Goal: Information Seeking & Learning: Check status

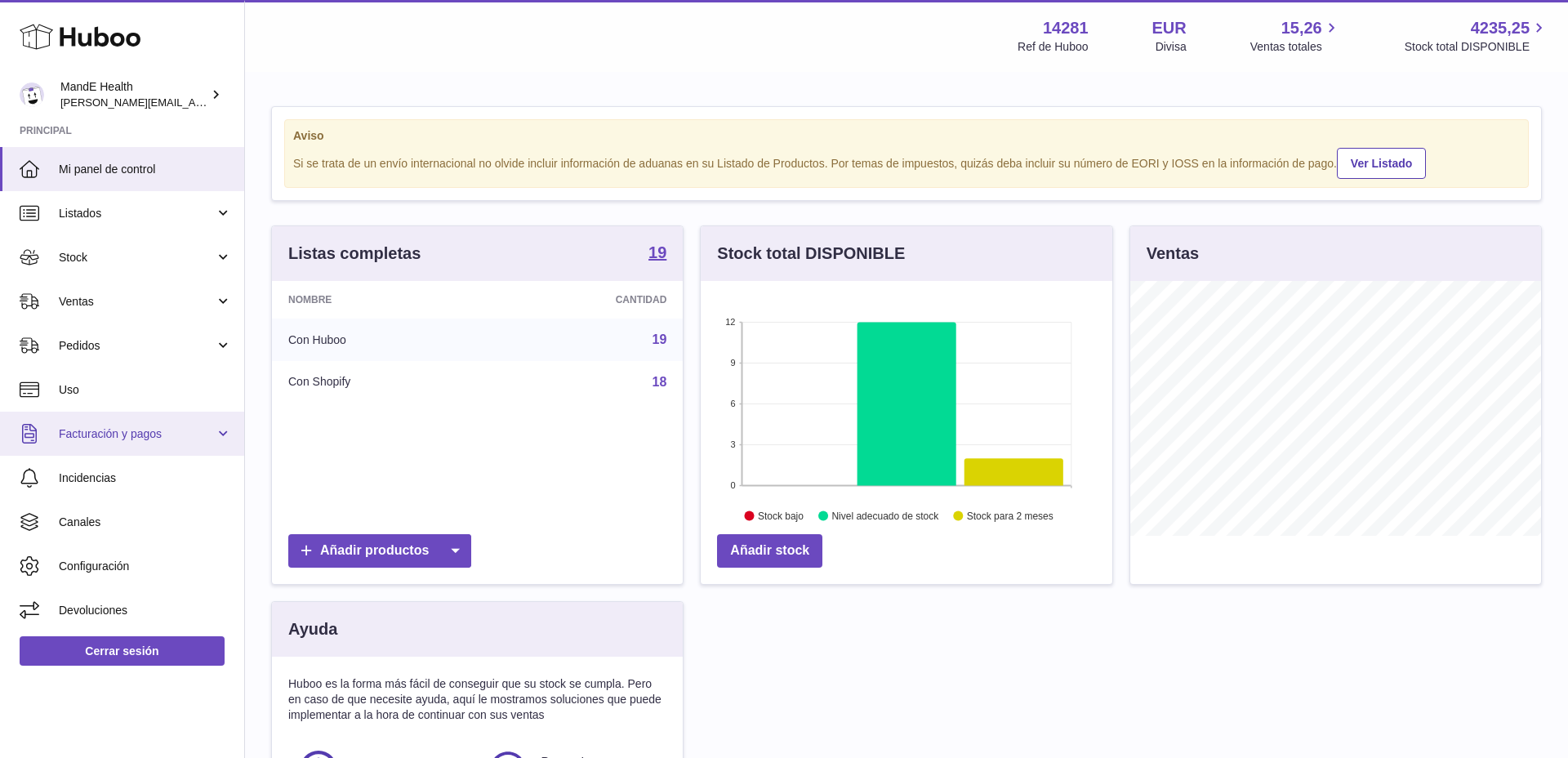
scroll to position [255, 412]
click at [125, 181] on link "Mi panel de control" at bounding box center [122, 169] width 244 height 44
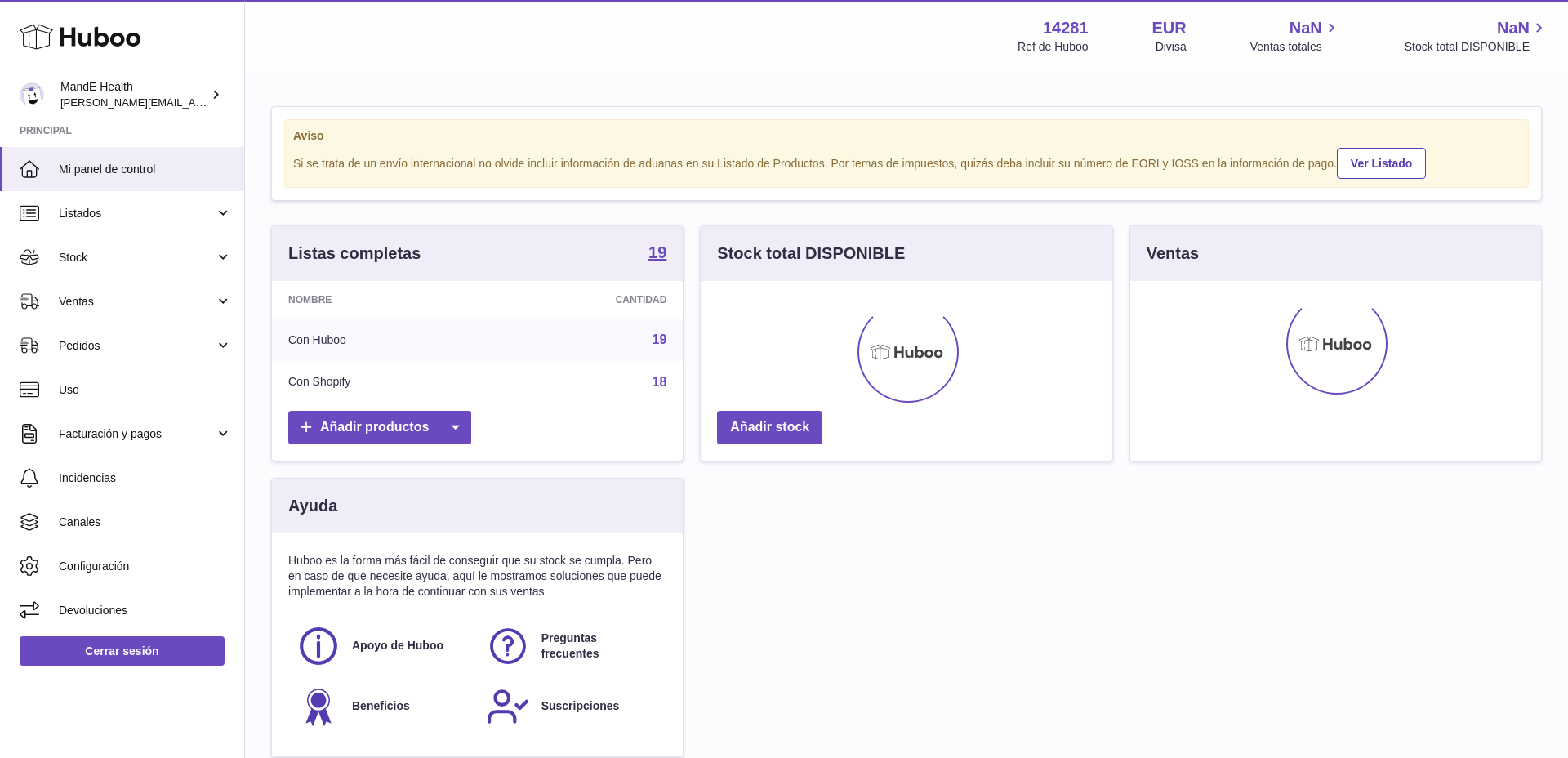
click at [92, 437] on span "Facturación y pagos" at bounding box center [136, 434] width 156 height 16
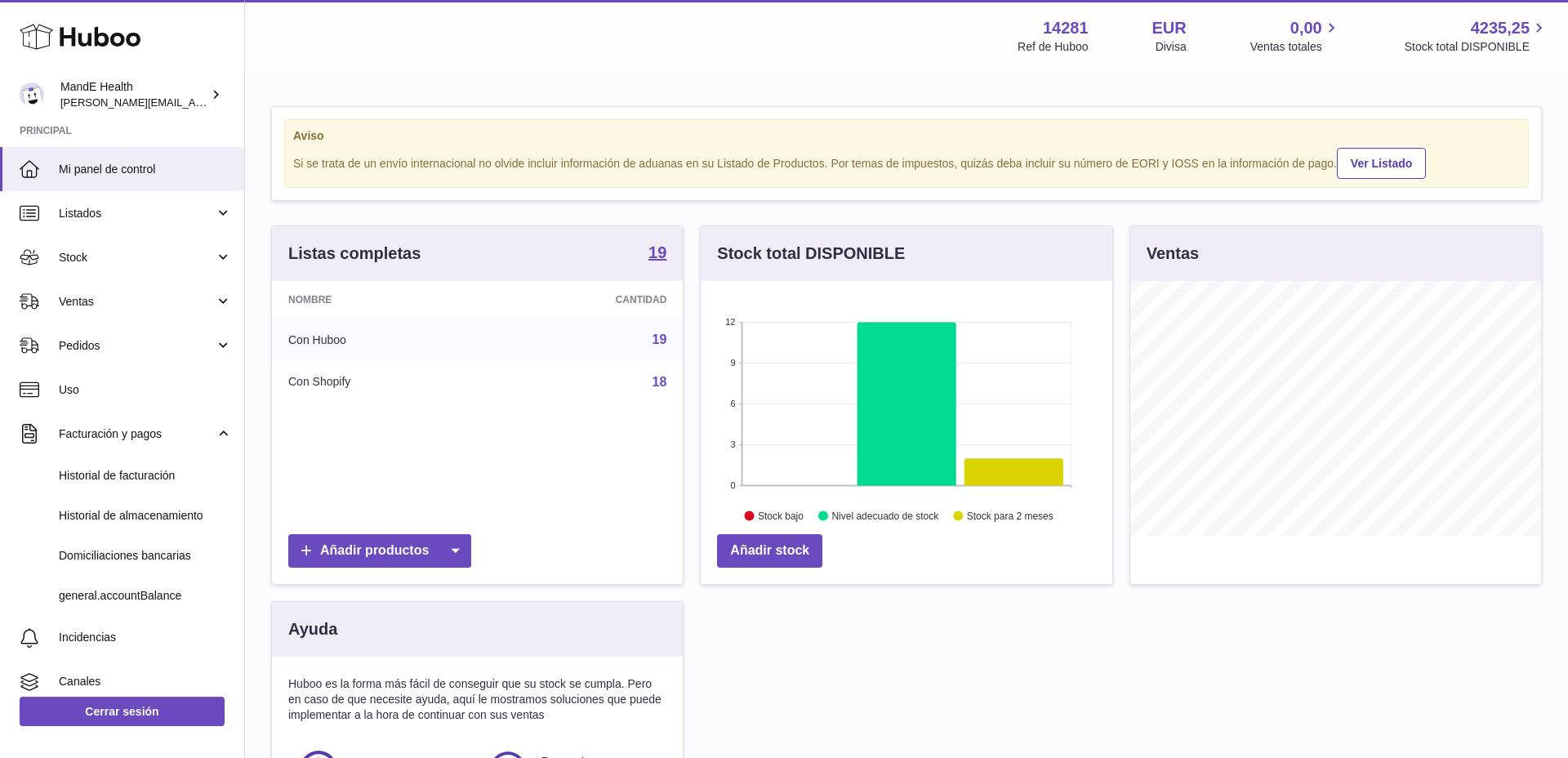
scroll to position [255, 412]
click at [91, 473] on span "Historial de facturación" at bounding box center [146, 475] width 173 height 16
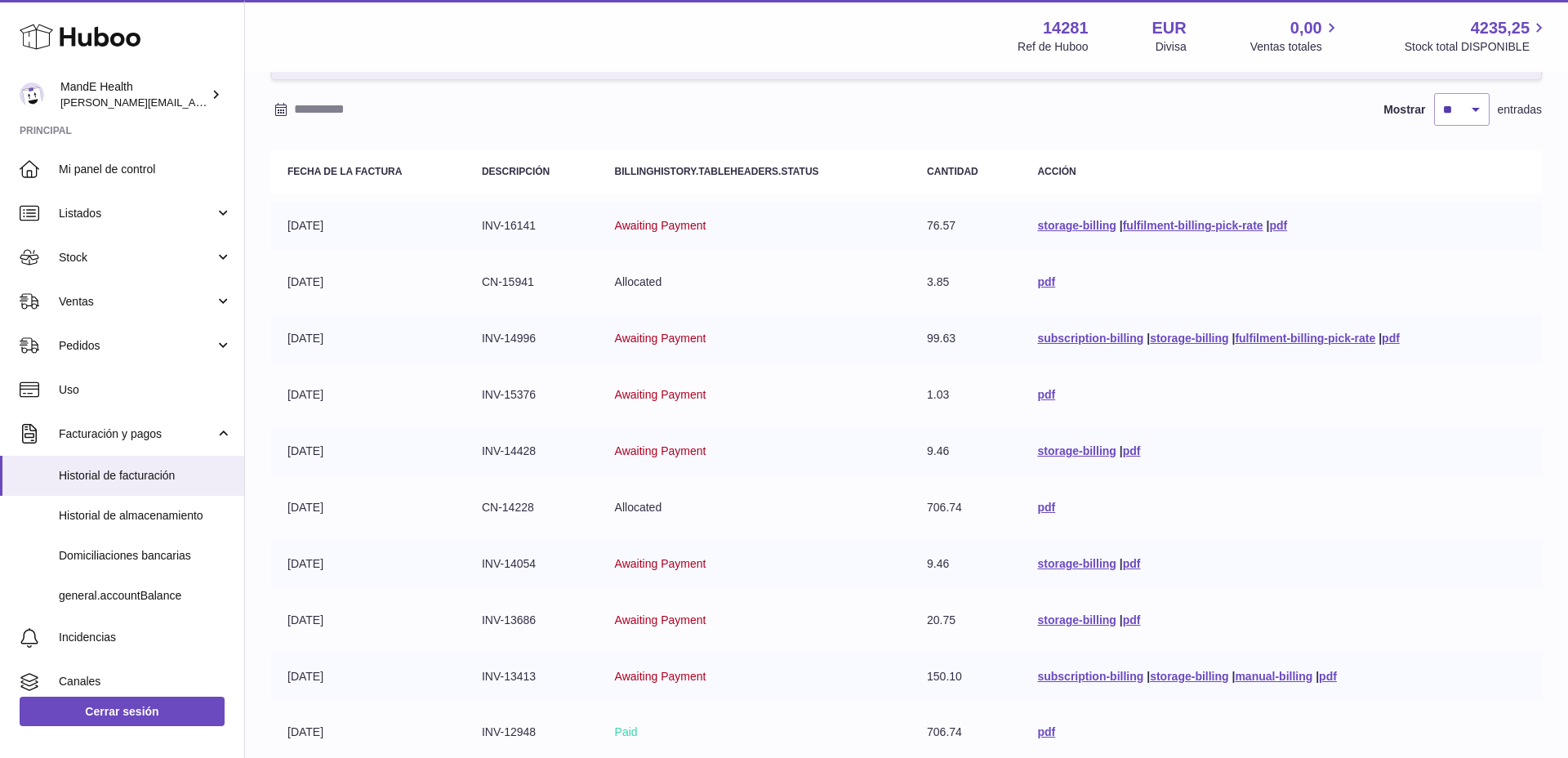
scroll to position [111, 0]
click at [146, 587] on link "general.accountBalance" at bounding box center [122, 595] width 244 height 40
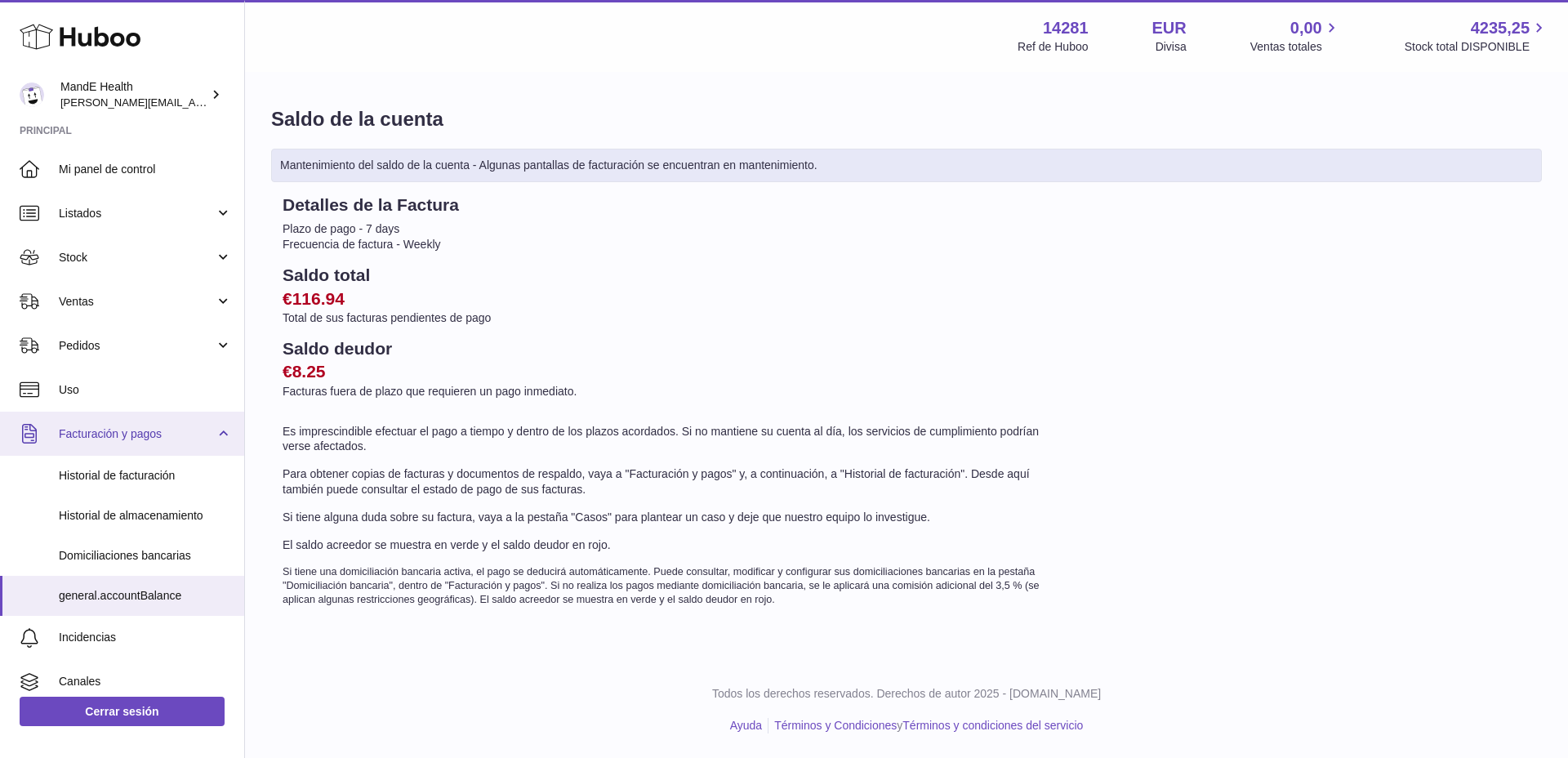
click at [101, 450] on link "Facturación y pagos" at bounding box center [122, 434] width 244 height 44
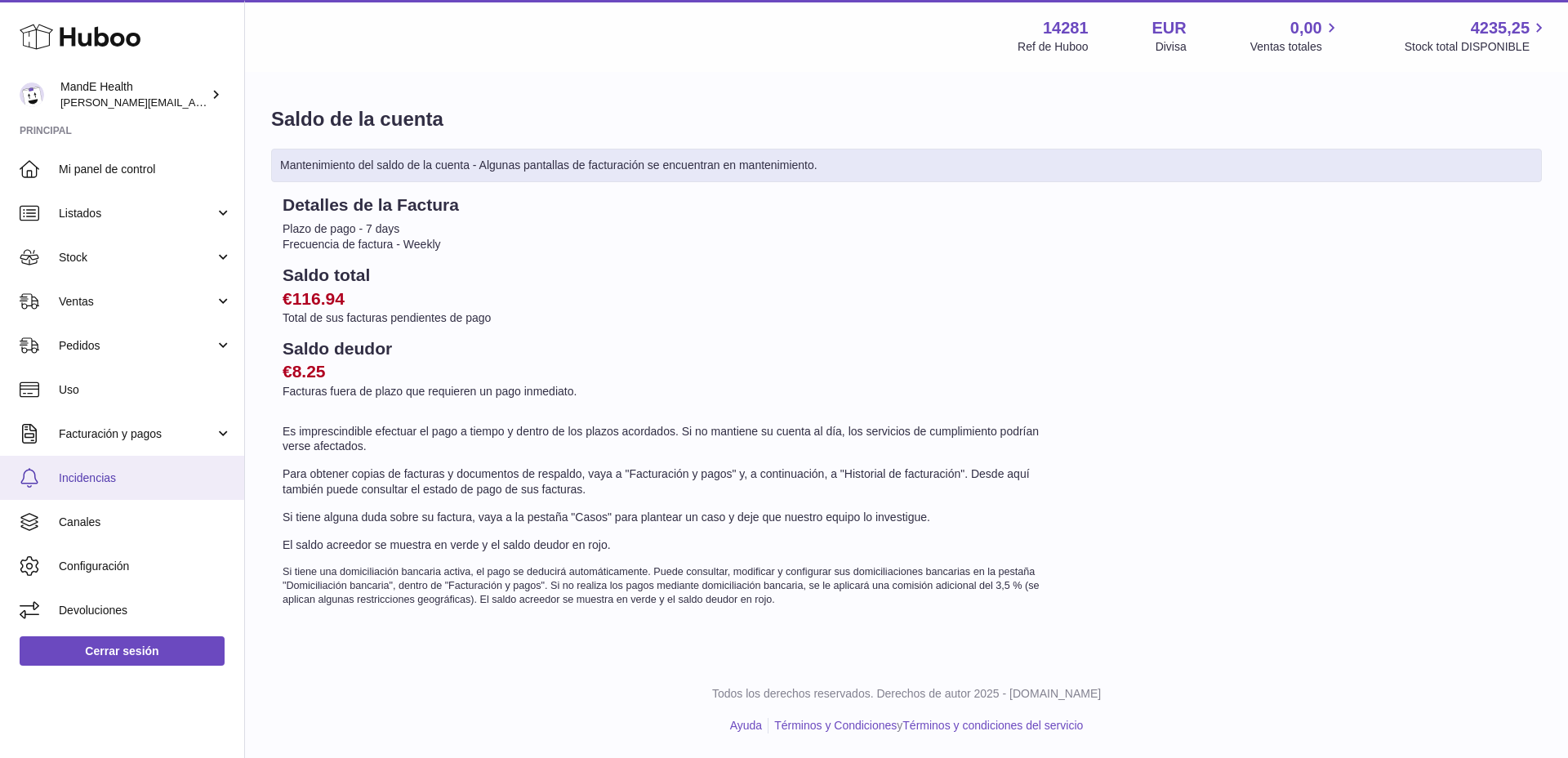
click at [101, 467] on link "Incidencias" at bounding box center [122, 478] width 244 height 44
click at [101, 427] on span "Facturación y pagos" at bounding box center [136, 434] width 156 height 16
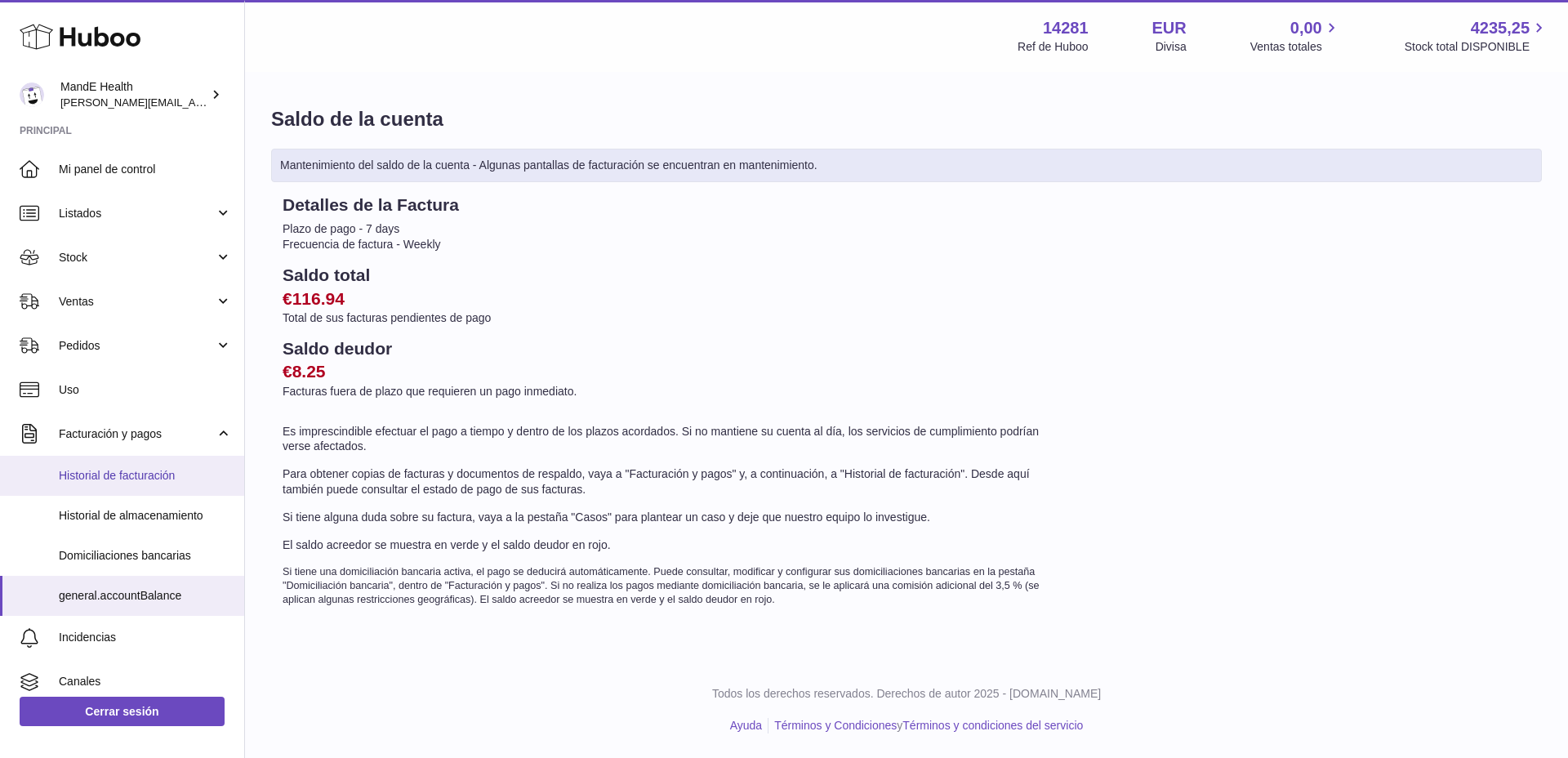
click at [100, 466] on link "Historial de facturación" at bounding box center [122, 475] width 244 height 40
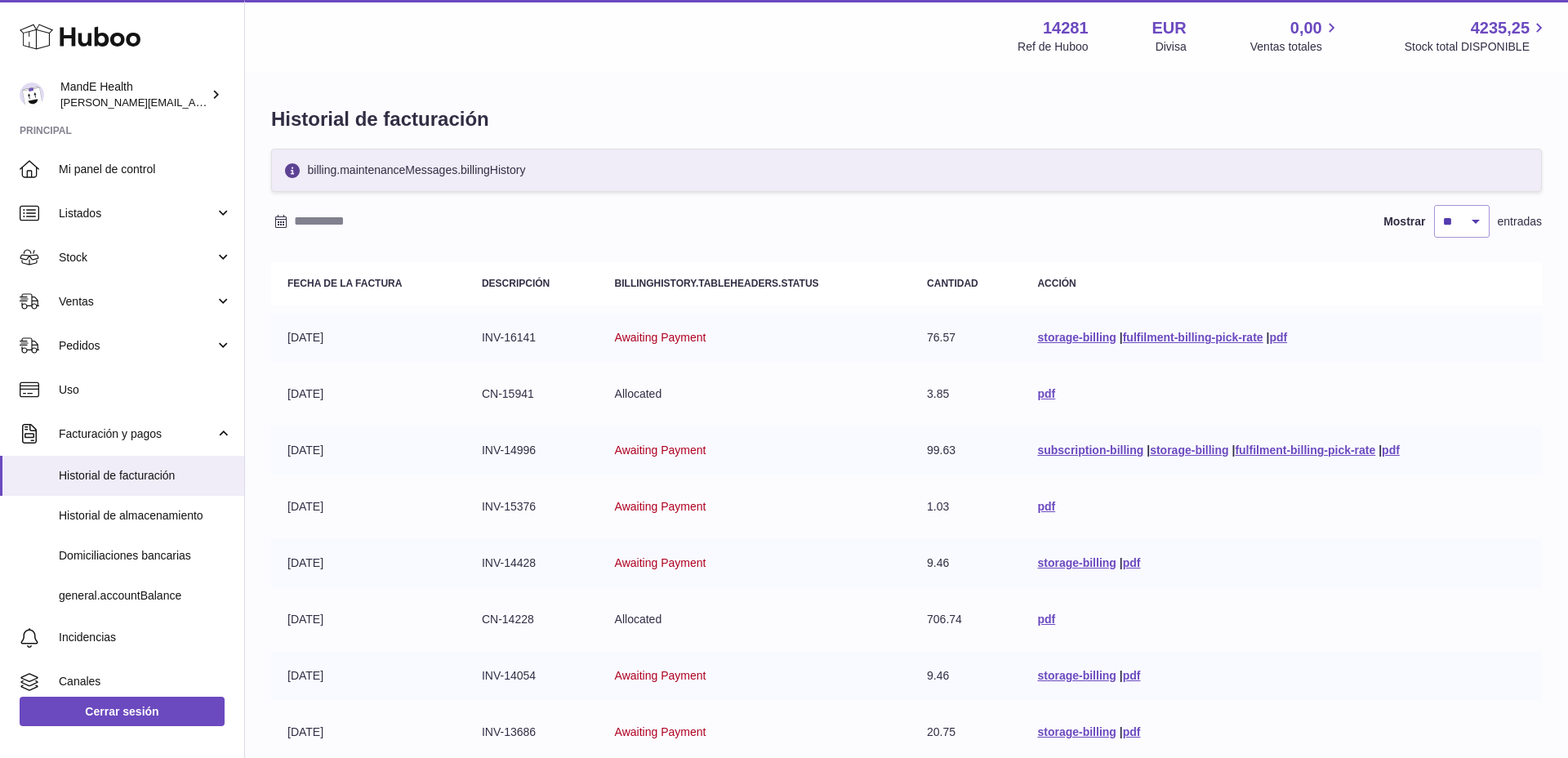
drag, startPoint x: 319, startPoint y: 333, endPoint x: 1141, endPoint y: 399, distance: 824.6
click at [1141, 399] on tbody "15-09-2025 INV-16141 Awaiting Payment 76.57 storage-billing | fulfilment-billin…" at bounding box center [907, 590] width 1271 height 554
click at [416, 379] on td "14-09-2025" at bounding box center [368, 394] width 194 height 48
drag, startPoint x: 597, startPoint y: 392, endPoint x: 705, endPoint y: 411, distance: 109.7
click at [746, 401] on tr "14-09-2025 CN-15941 Allocated 3.85 pdf" at bounding box center [907, 394] width 1271 height 48
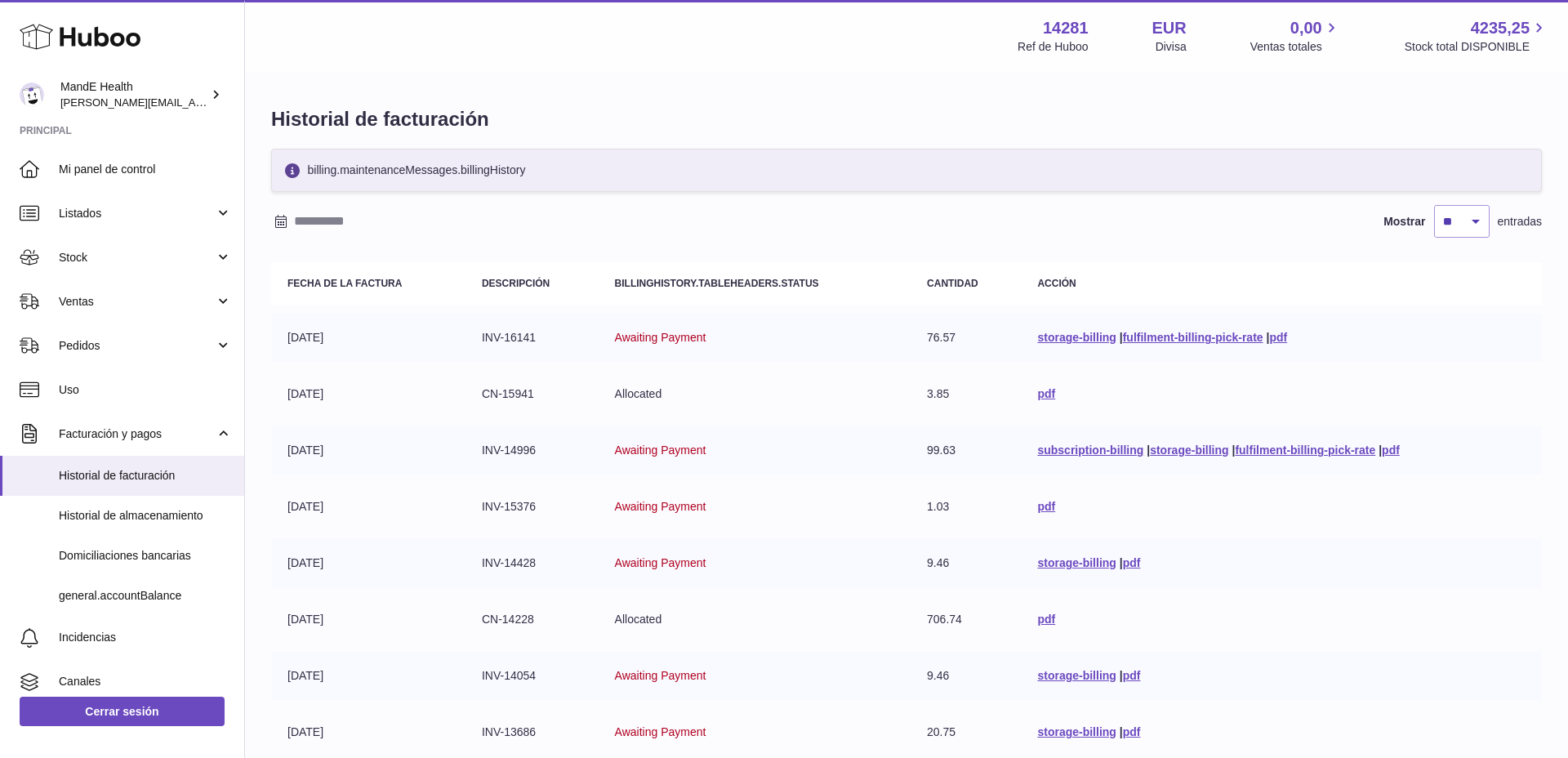
click at [354, 448] on td "01-09-2025" at bounding box center [368, 450] width 194 height 48
click at [382, 342] on td "15-09-2025" at bounding box center [368, 337] width 194 height 48
drag, startPoint x: 379, startPoint y: 445, endPoint x: 456, endPoint y: 458, distance: 78.1
click at [462, 456] on tr "01-09-2025 INV-14996 Awaiting Payment 99.63 subscription-billing | storage-bill…" at bounding box center [907, 450] width 1271 height 48
click at [320, 502] on td "31-08-2025" at bounding box center [368, 507] width 194 height 48
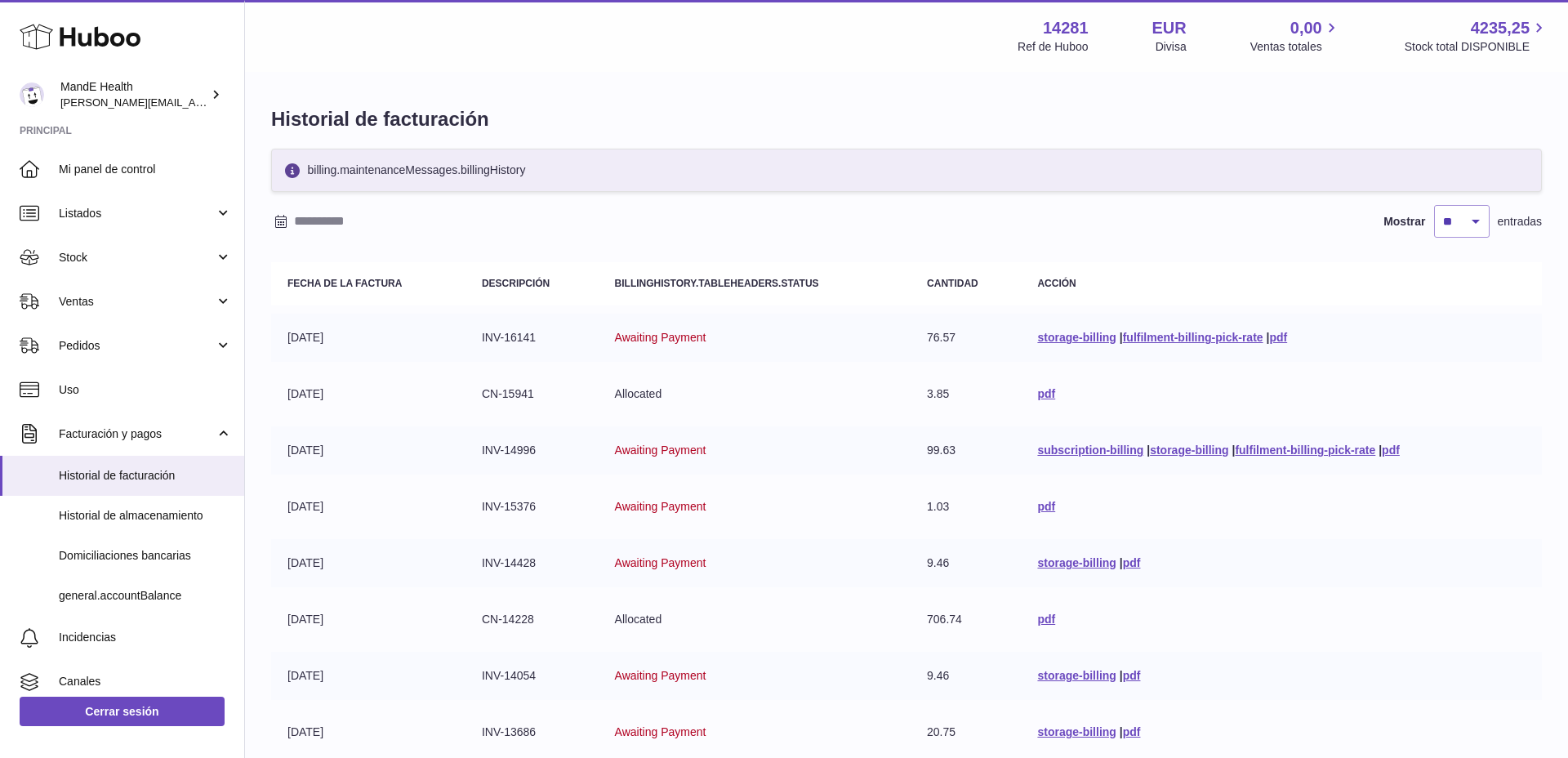
drag, startPoint x: 403, startPoint y: 507, endPoint x: 486, endPoint y: 481, distance: 87.0
click at [496, 447] on tbody "15-09-2025 INV-16141 Awaiting Payment 76.57 storage-billing | fulfilment-billin…" at bounding box center [907, 590] width 1271 height 554
click at [510, 558] on td "INV-14428" at bounding box center [532, 563] width 134 height 48
click at [70, 162] on span "Mi panel de control" at bounding box center [146, 169] width 173 height 16
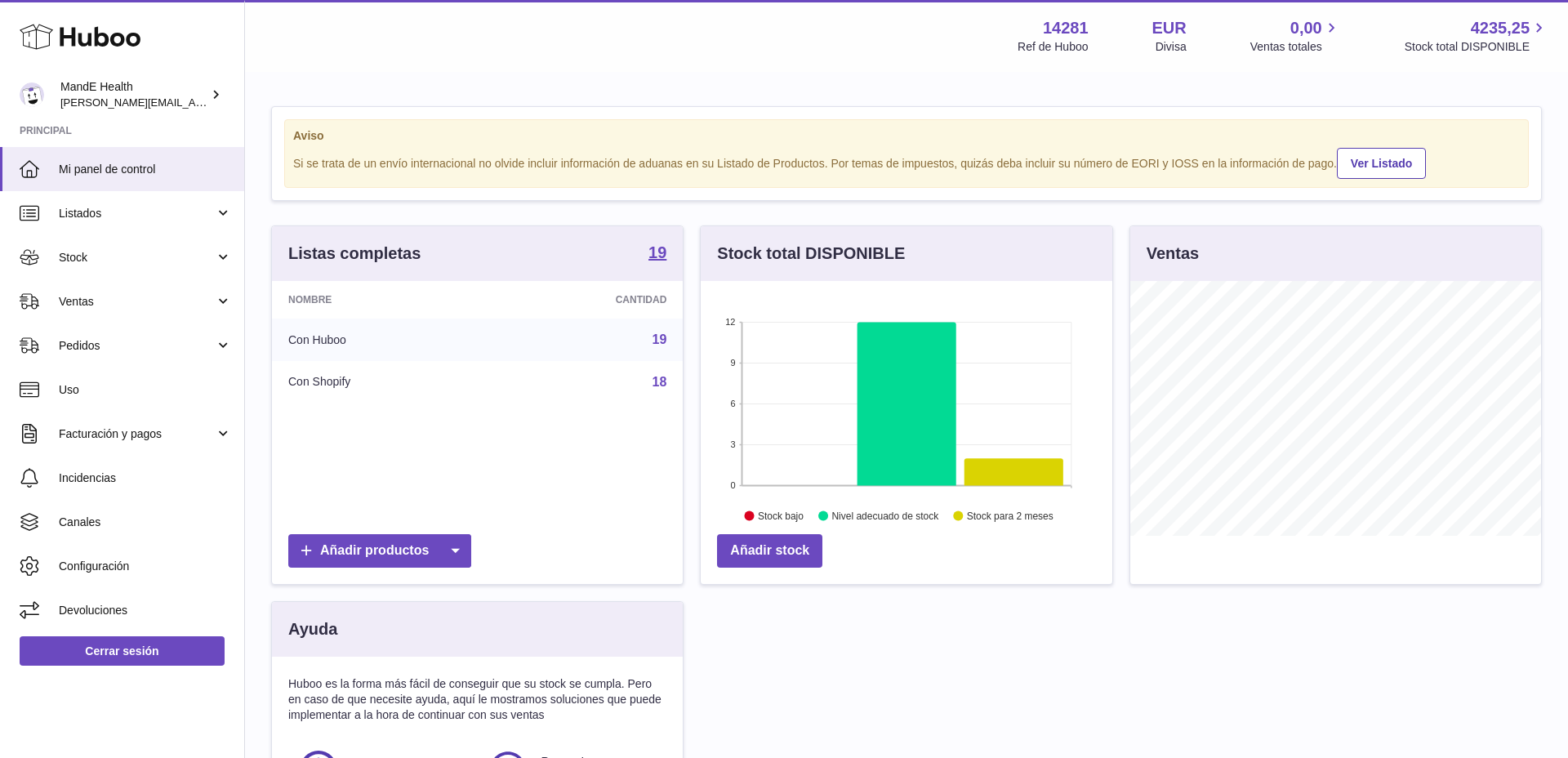
scroll to position [255, 412]
click at [173, 207] on span "Listados" at bounding box center [136, 213] width 156 height 16
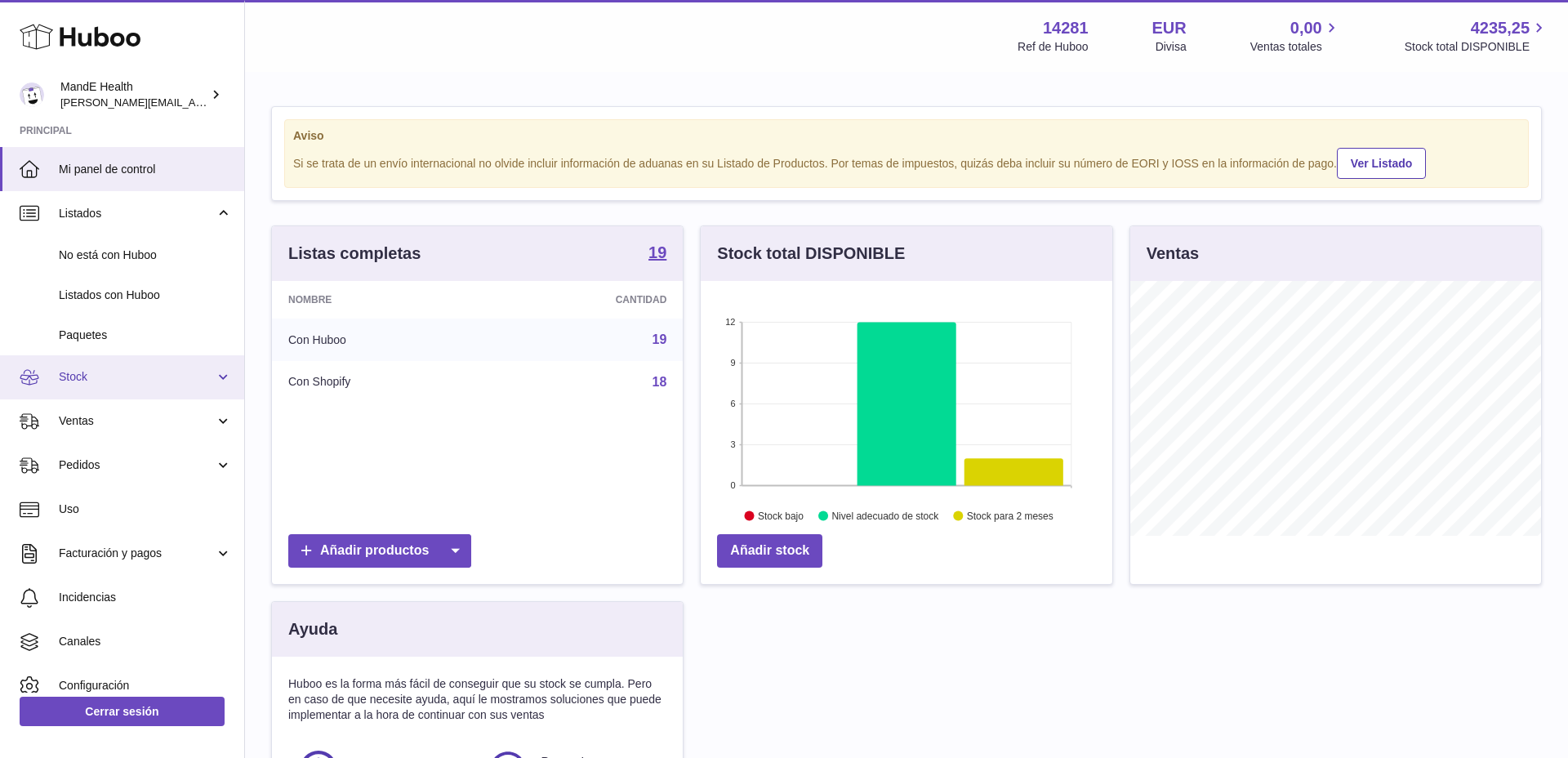
click at [109, 371] on span "Stock" at bounding box center [136, 377] width 156 height 16
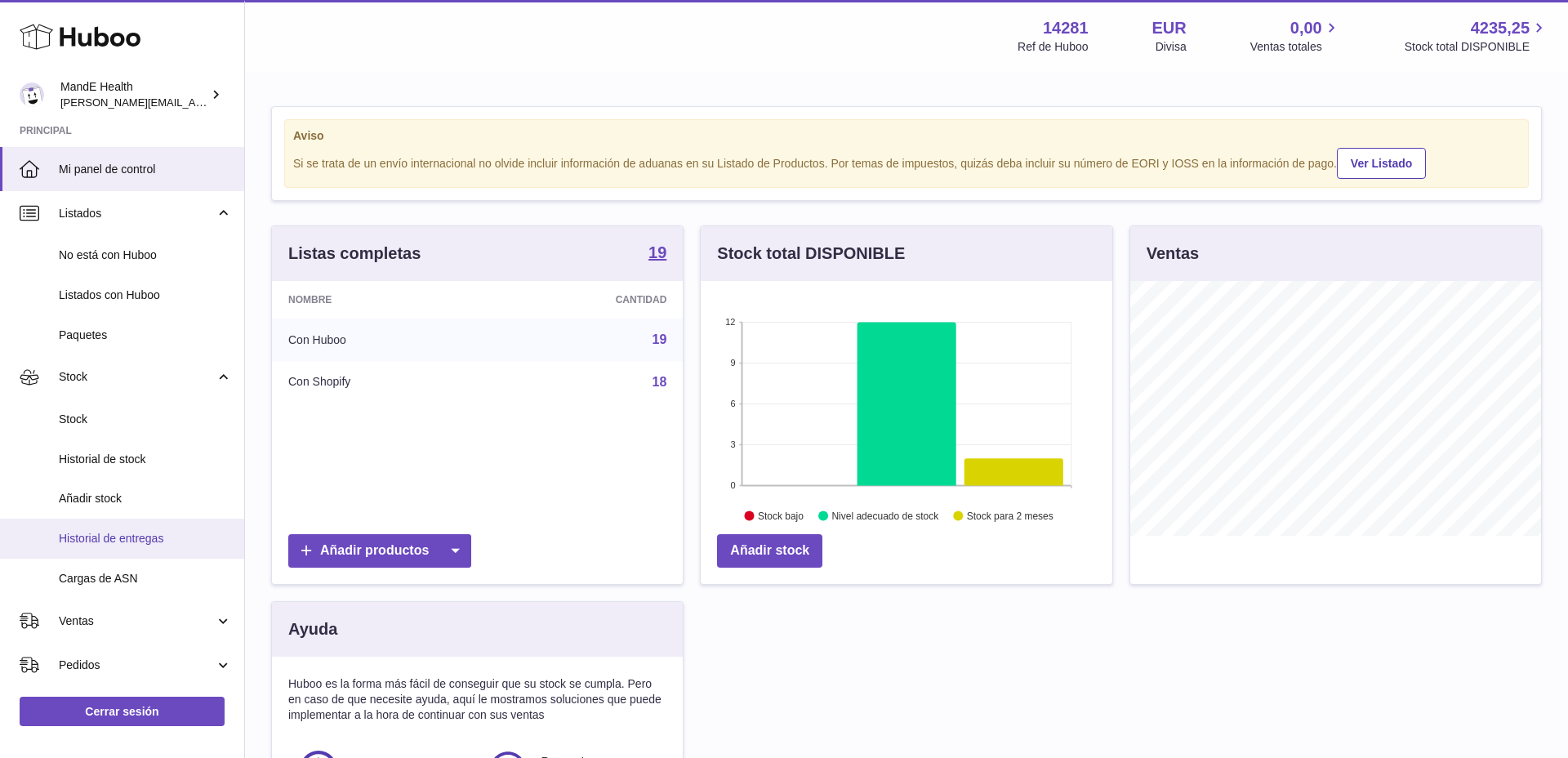
click at [123, 543] on span "Historial de entregas" at bounding box center [146, 538] width 173 height 16
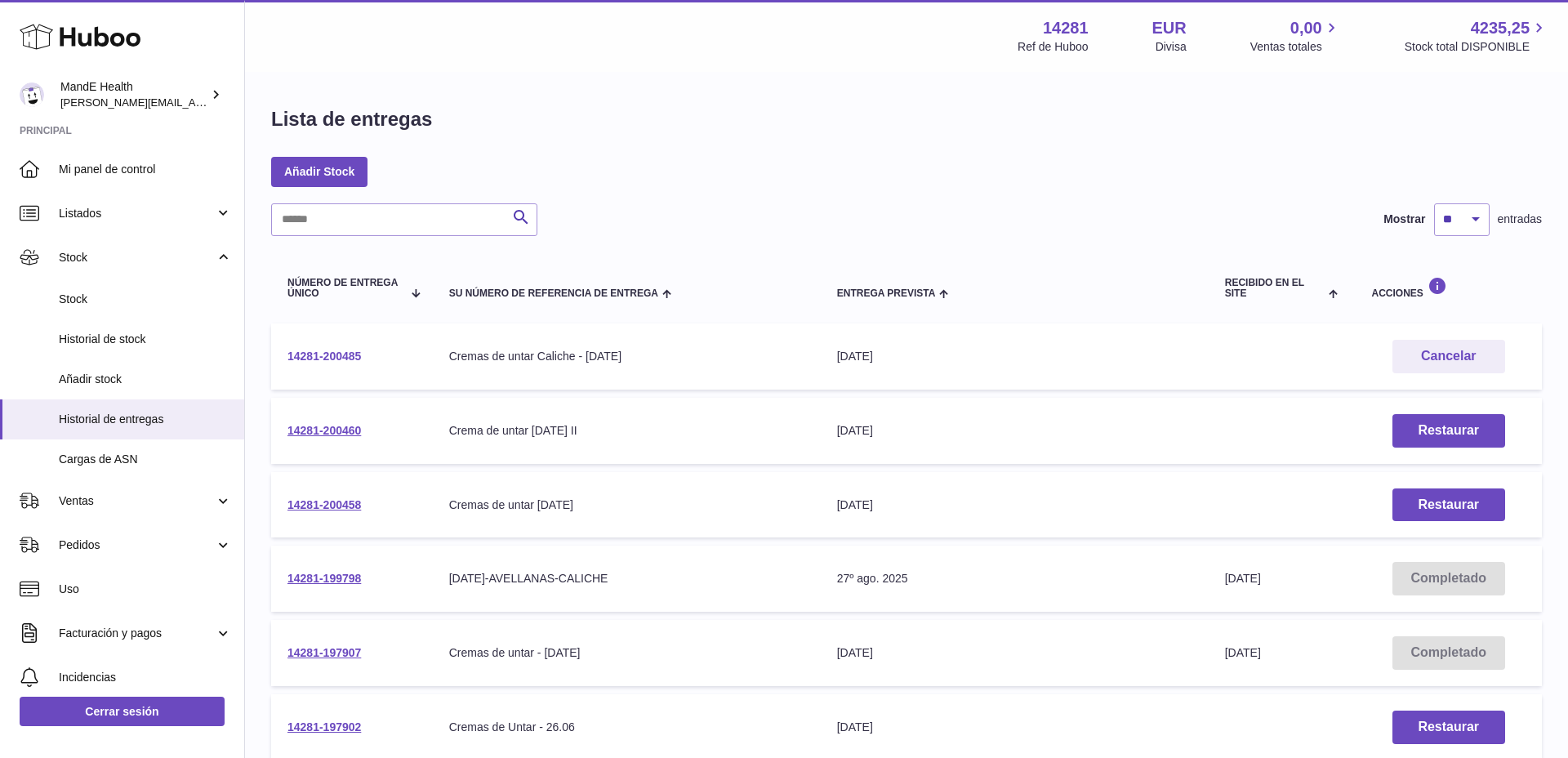
click at [351, 352] on link "14281-200485" at bounding box center [324, 356] width 74 height 13
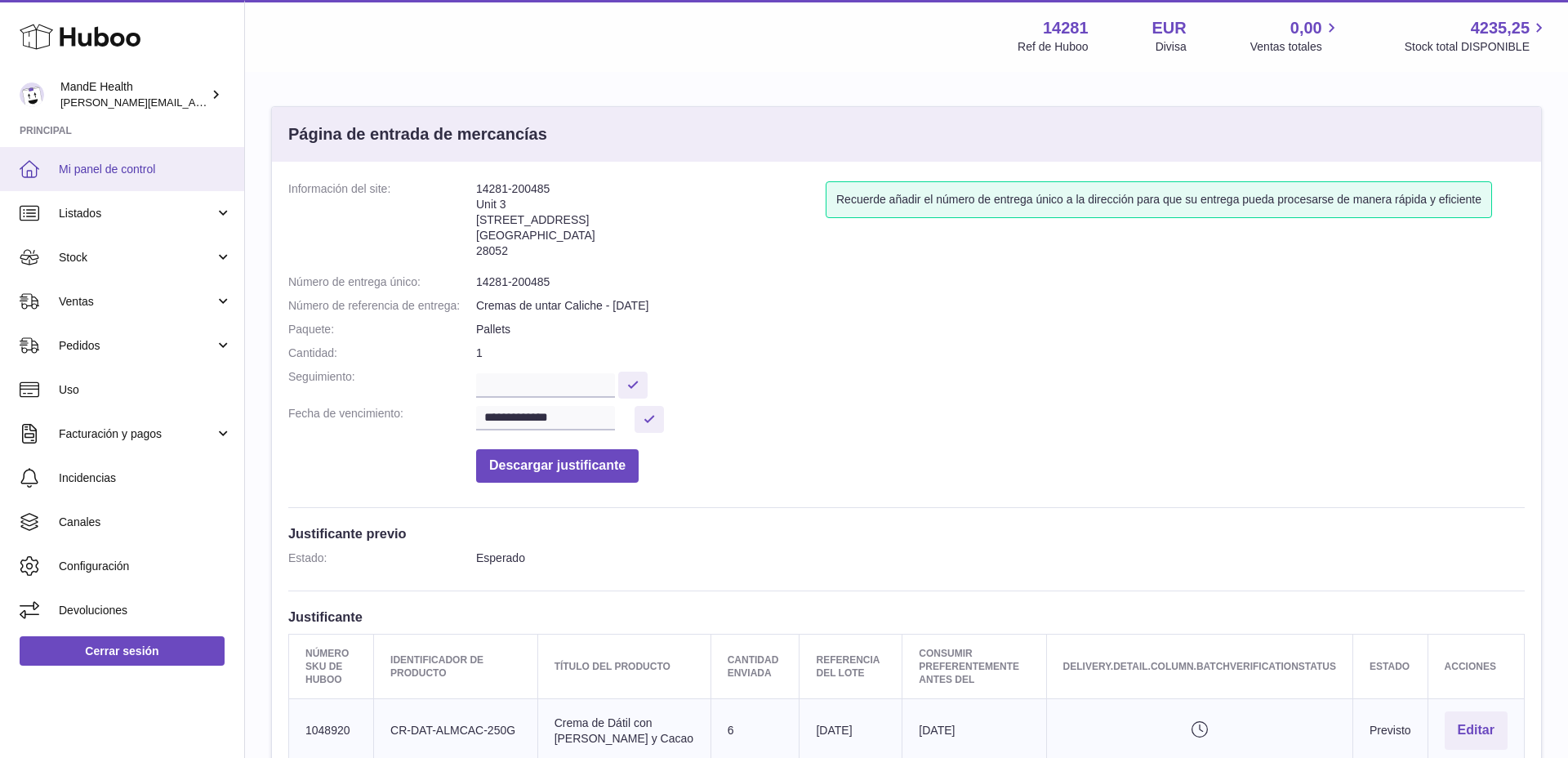
click at [102, 167] on span "Mi panel de control" at bounding box center [146, 169] width 173 height 16
